Goal: Transaction & Acquisition: Register for event/course

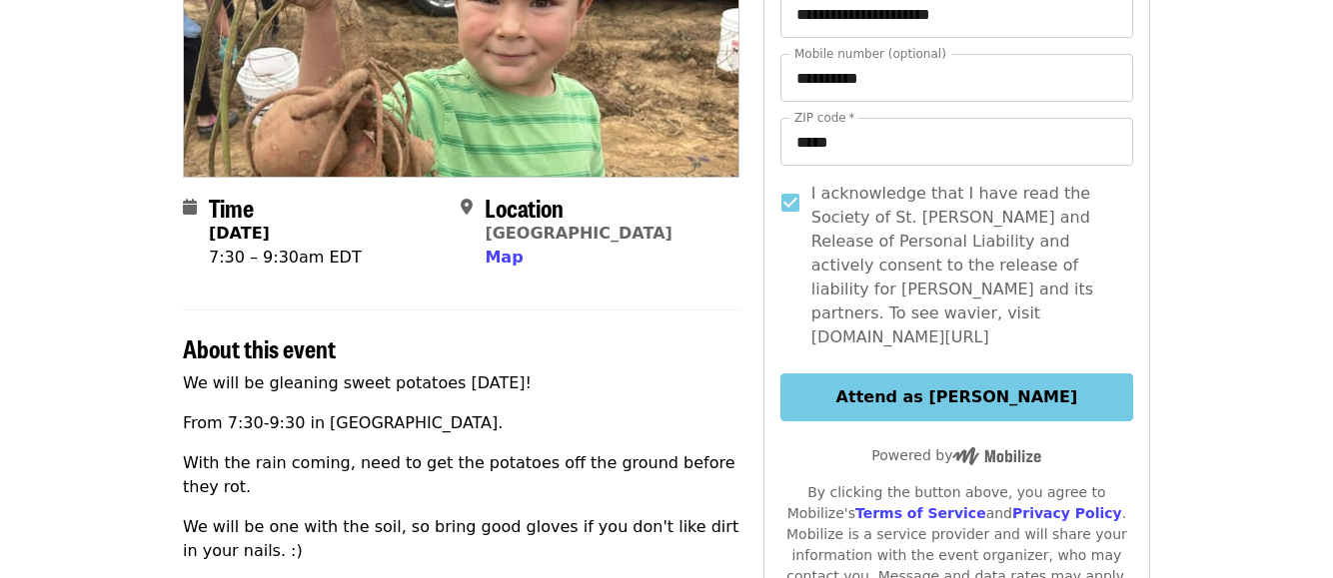
scroll to position [306, 0]
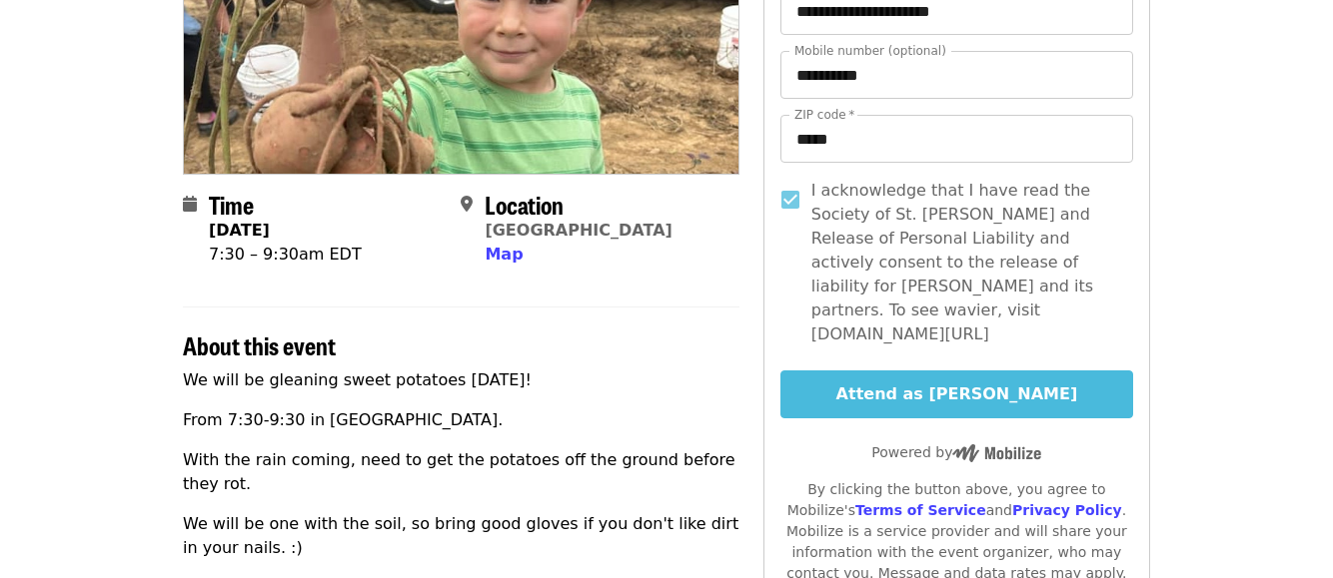
click at [992, 371] on button "Attend as [PERSON_NAME]" at bounding box center [956, 395] width 353 height 48
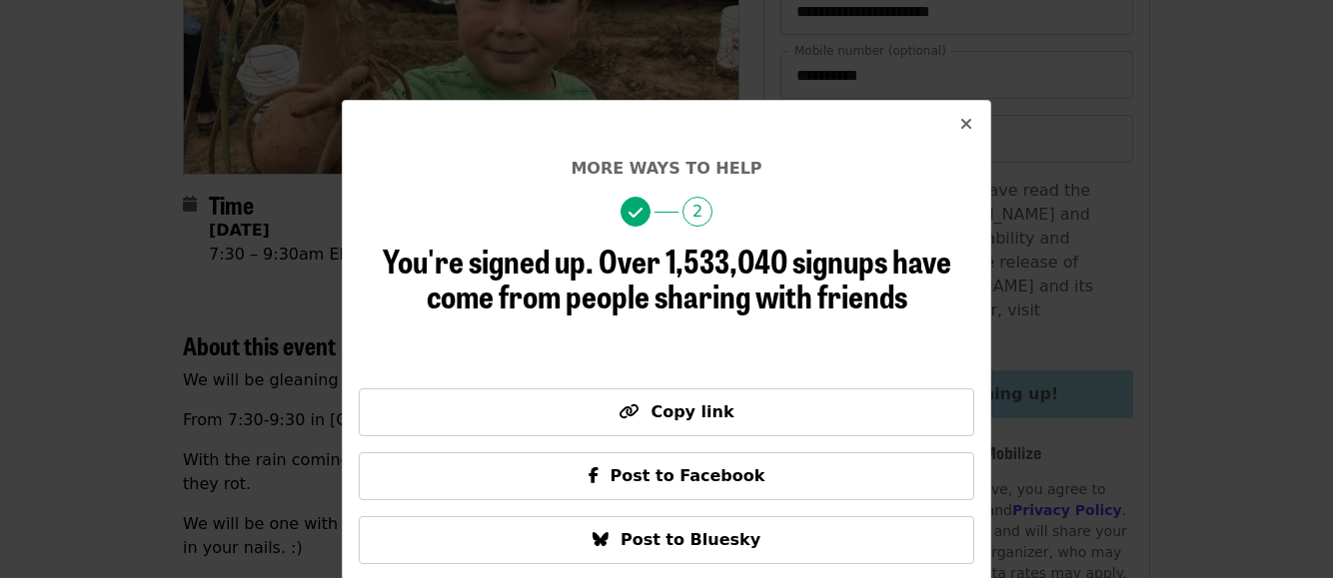
click at [992, 369] on div "More ways to help 2 You're signed up. Over 1,533,040 signups have come from peo…" at bounding box center [666, 289] width 1333 height 578
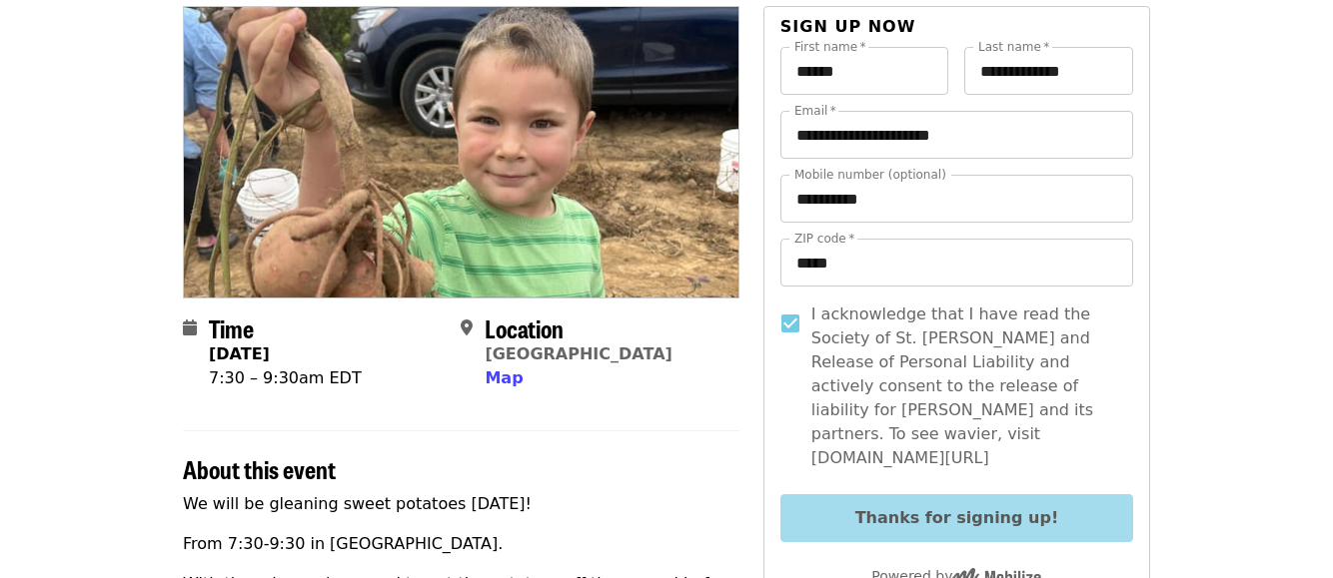
scroll to position [156, 0]
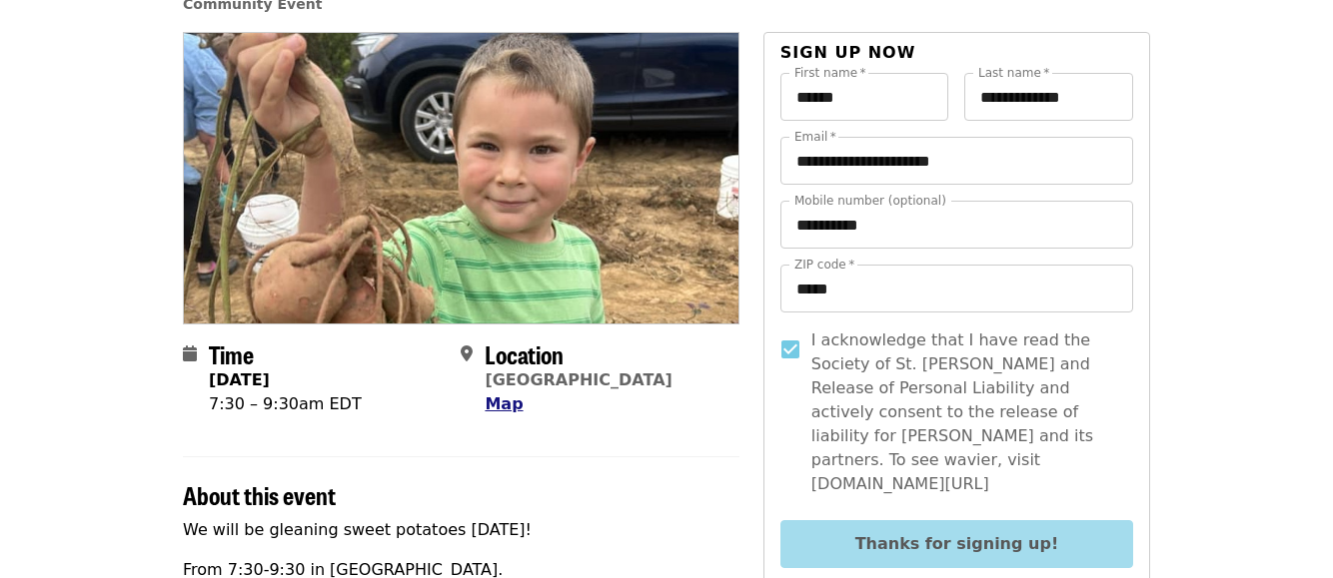
click at [501, 406] on span "Map" at bounding box center [504, 404] width 38 height 19
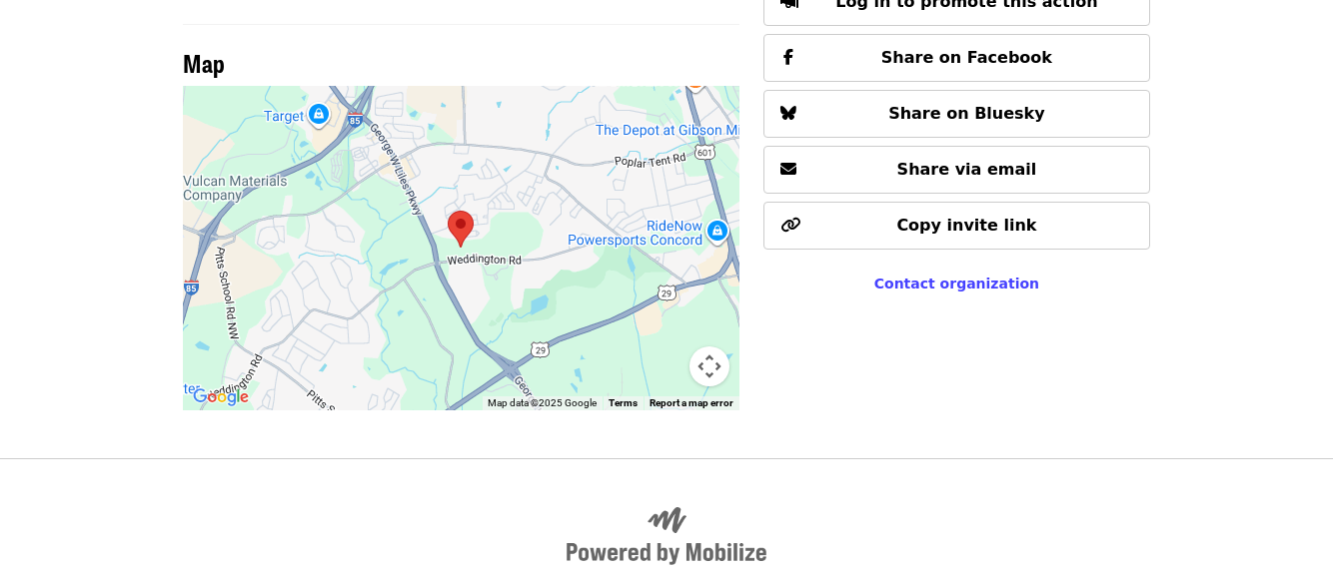
scroll to position [0, 0]
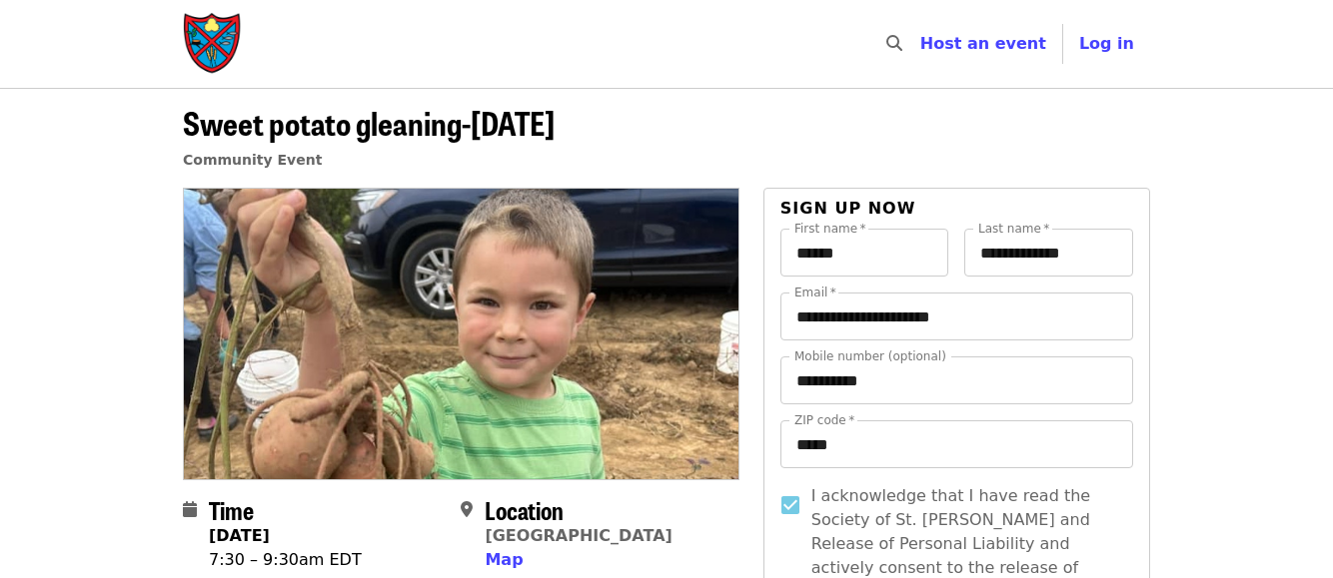
click at [1260, 162] on header "Sweet potato gleaning-Monday Community Event" at bounding box center [666, 138] width 1333 height 100
